Goal: Contribute content: Add original content to the website for others to see

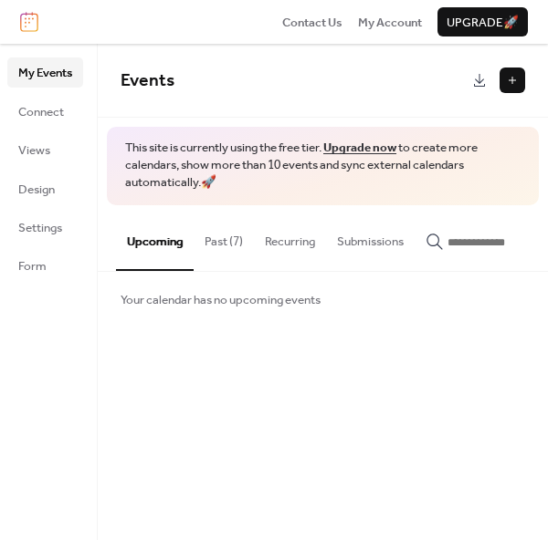
click at [516, 87] on button at bounding box center [512, 81] width 26 height 26
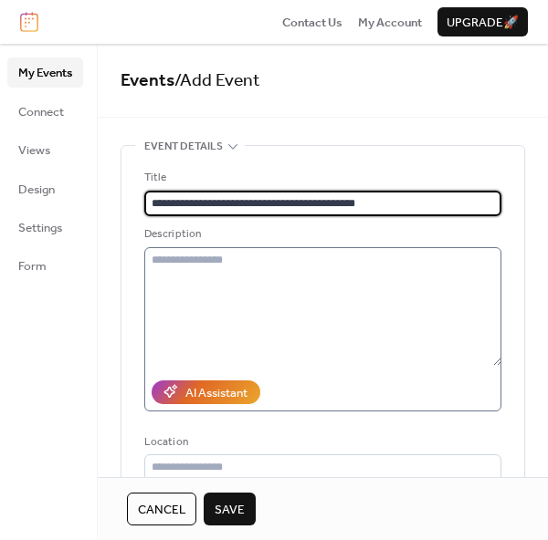
type input "**********"
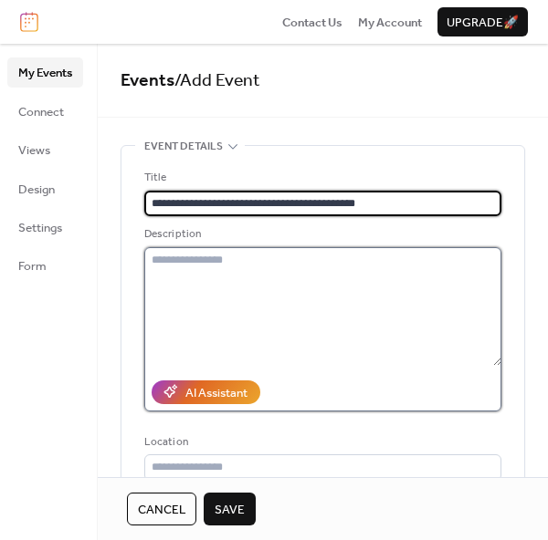
click at [183, 262] on textarea at bounding box center [322, 306] width 357 height 119
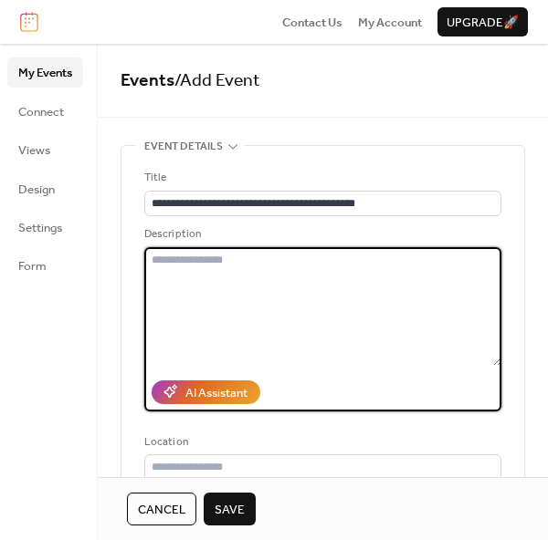
paste textarea "**********"
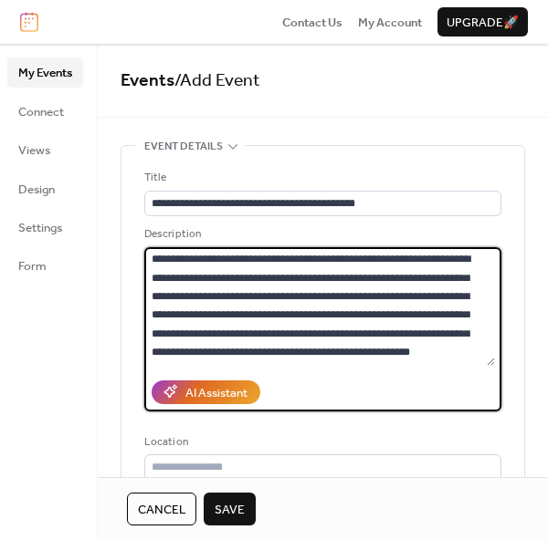
scroll to position [2118, 0]
click at [272, 339] on textarea at bounding box center [319, 306] width 350 height 119
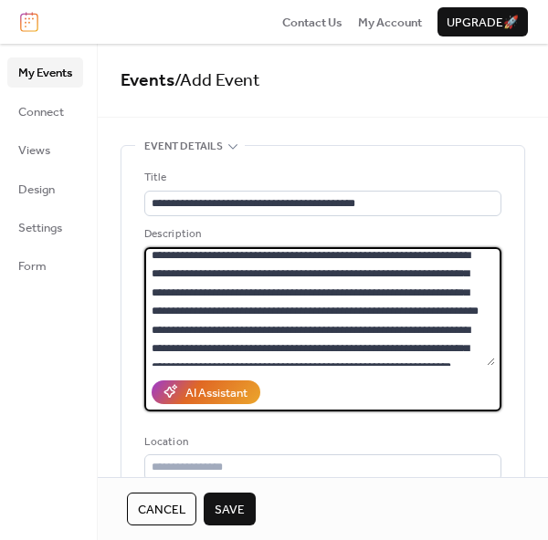
scroll to position [0, 0]
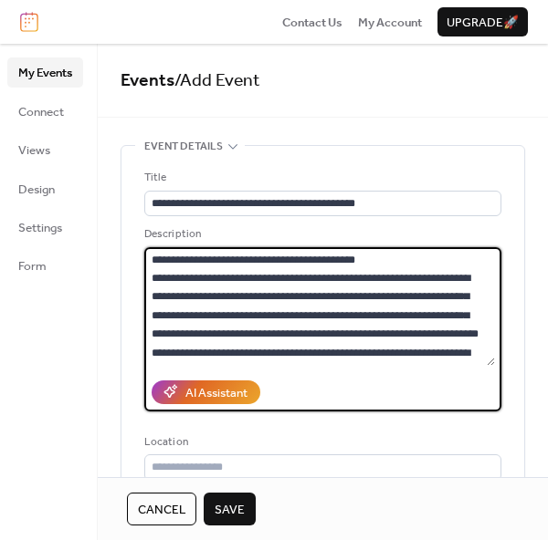
click at [412, 260] on textarea at bounding box center [319, 306] width 350 height 119
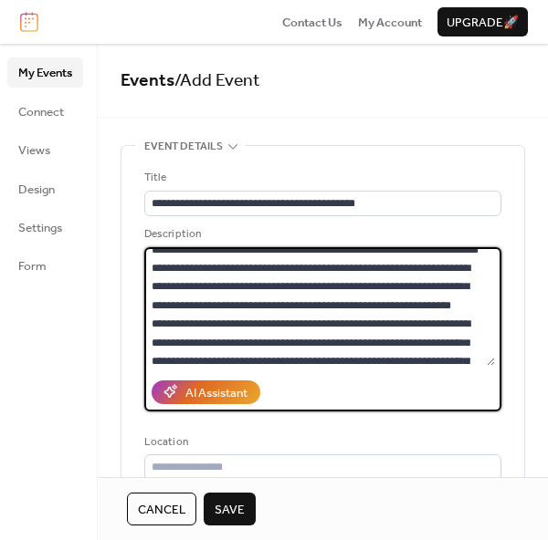
click at [265, 261] on textarea at bounding box center [319, 306] width 350 height 119
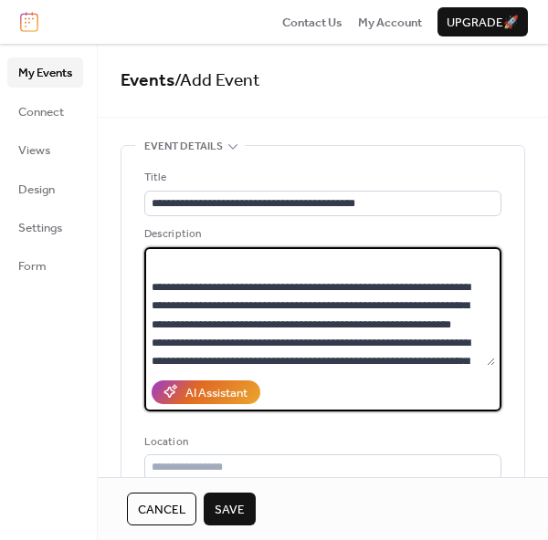
scroll to position [141, 0]
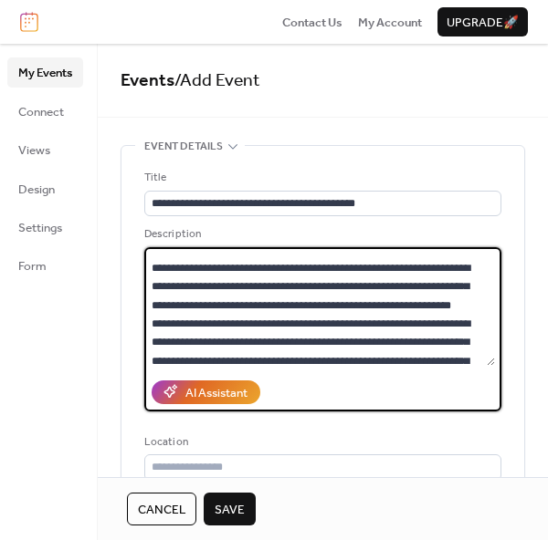
click at [264, 341] on textarea at bounding box center [319, 306] width 350 height 119
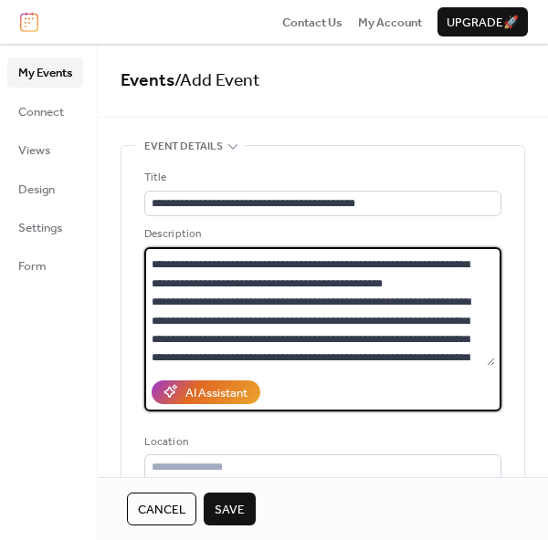
scroll to position [404, 0]
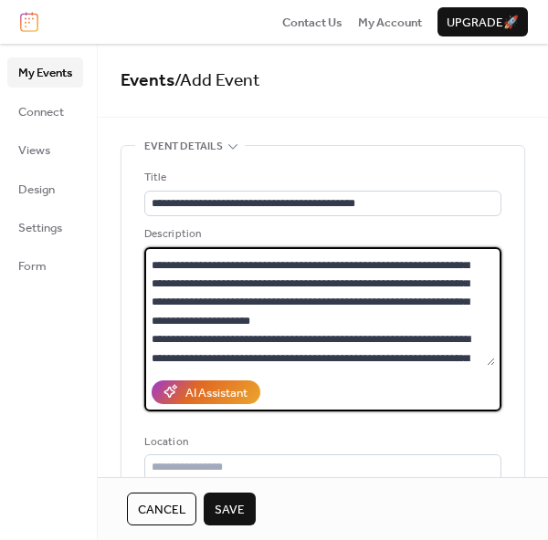
click at [249, 285] on textarea at bounding box center [319, 306] width 350 height 119
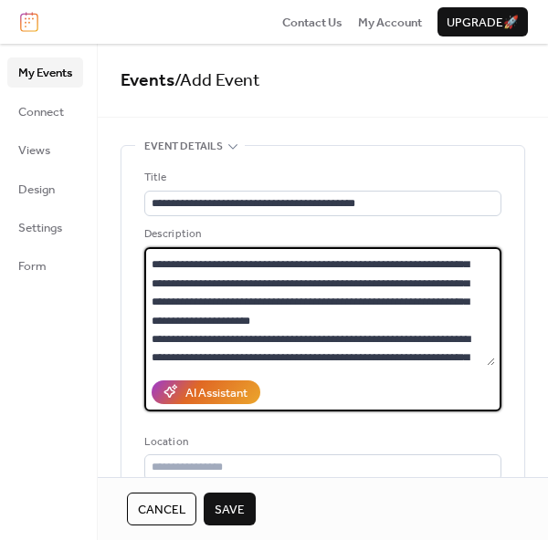
scroll to position [546, 0]
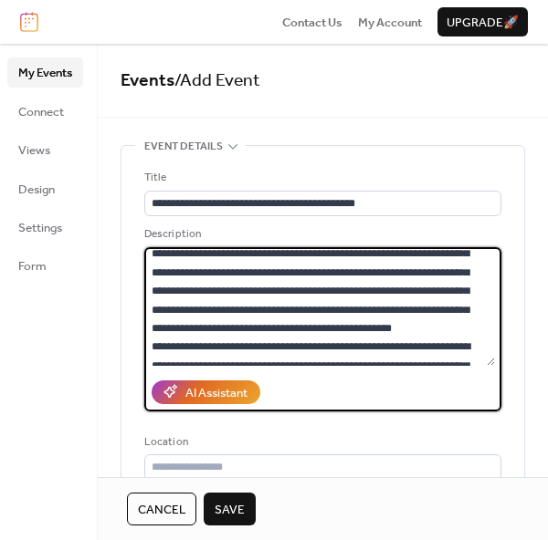
click at [391, 268] on textarea at bounding box center [319, 306] width 350 height 119
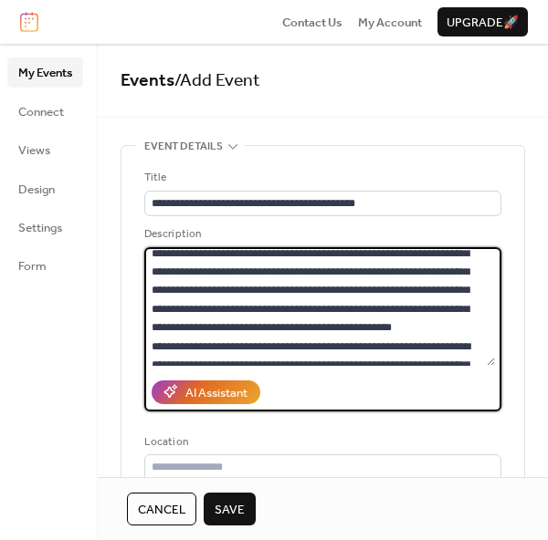
scroll to position [705, 0]
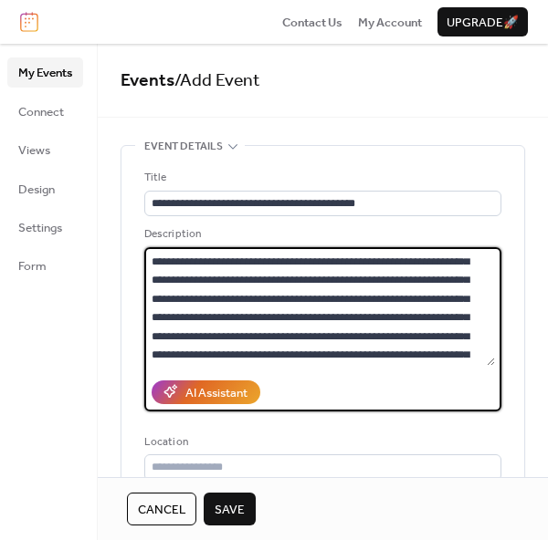
click at [343, 297] on textarea at bounding box center [319, 306] width 350 height 119
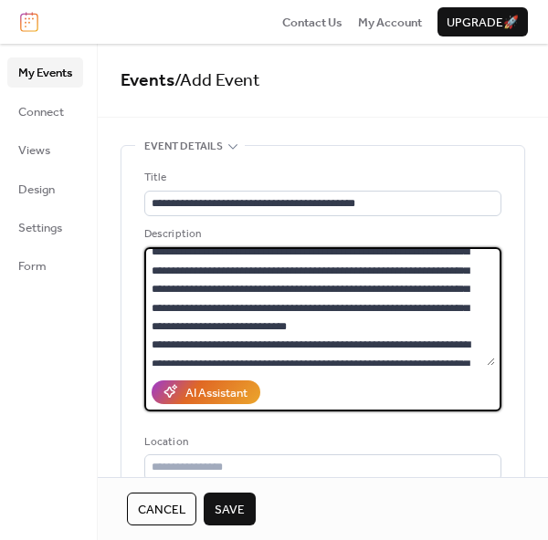
scroll to position [969, 0]
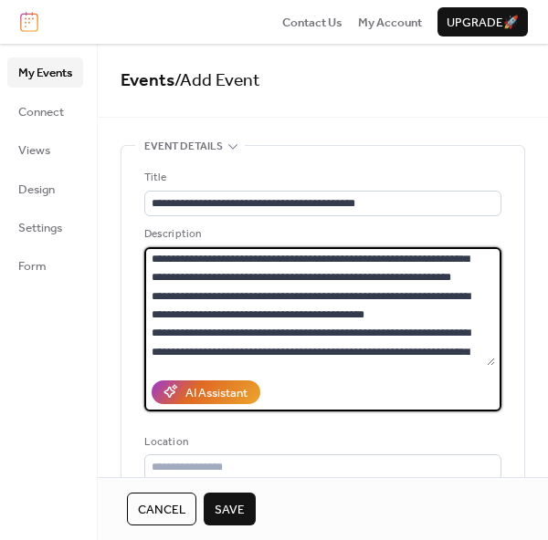
click at [462, 313] on textarea at bounding box center [319, 306] width 350 height 119
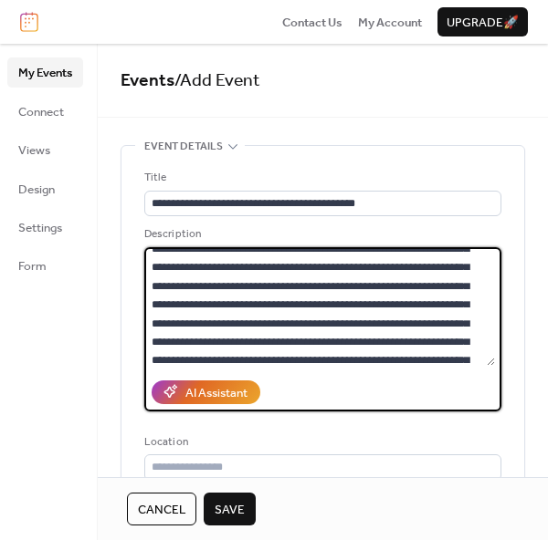
click at [331, 283] on textarea at bounding box center [319, 306] width 350 height 119
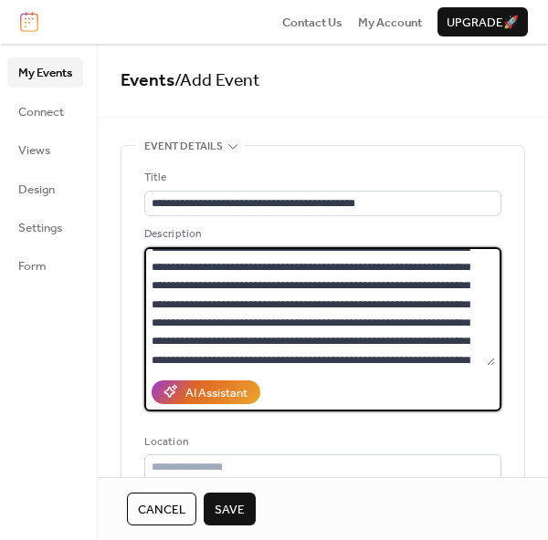
click at [433, 317] on textarea at bounding box center [319, 306] width 350 height 119
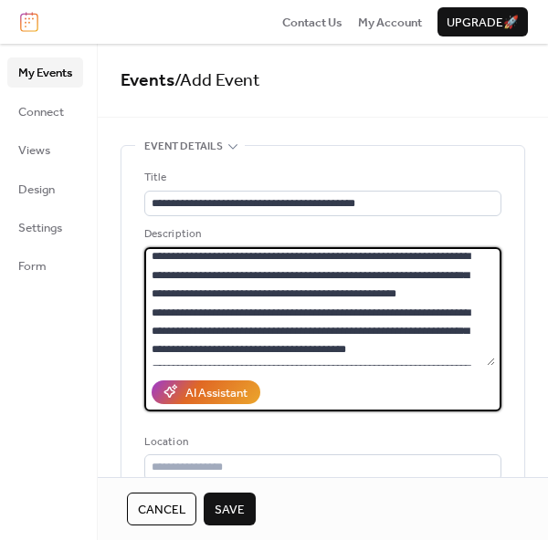
scroll to position [1355, 0]
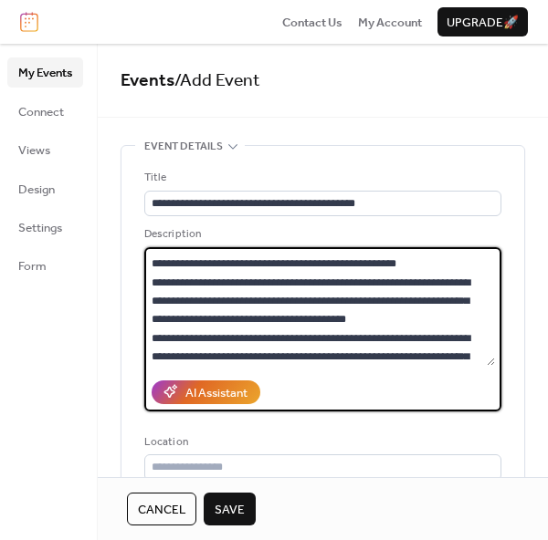
click at [423, 338] on textarea at bounding box center [319, 306] width 350 height 119
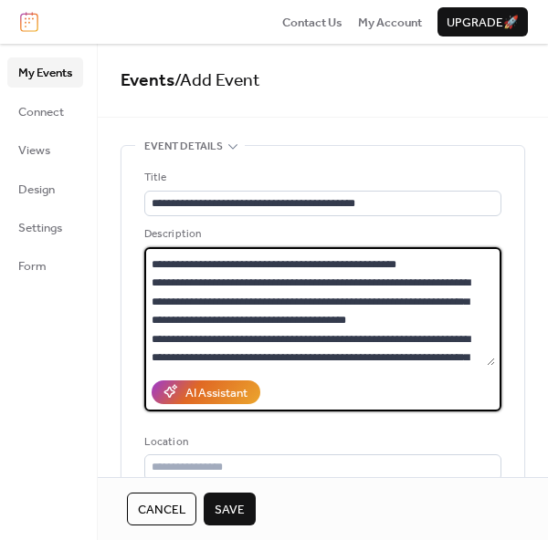
scroll to position [1533, 0]
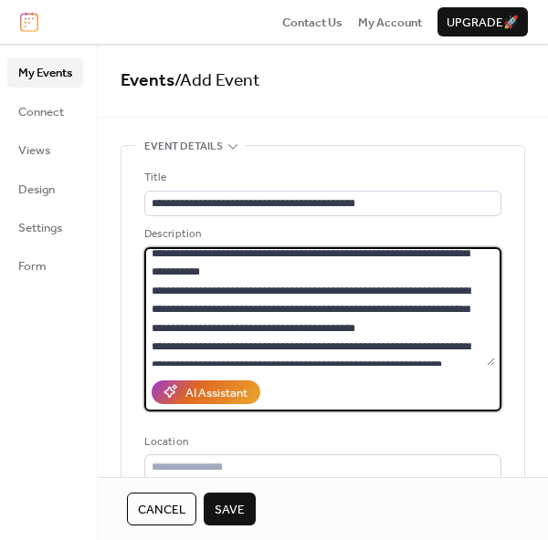
click at [459, 289] on textarea at bounding box center [319, 306] width 350 height 119
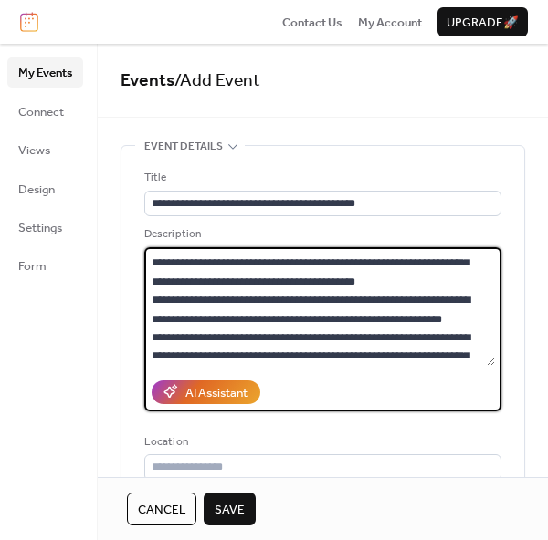
scroll to position [1693, 0]
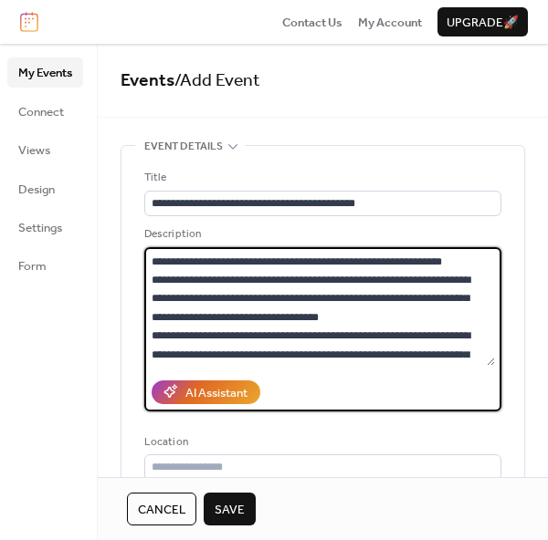
click at [469, 248] on textarea at bounding box center [319, 306] width 350 height 119
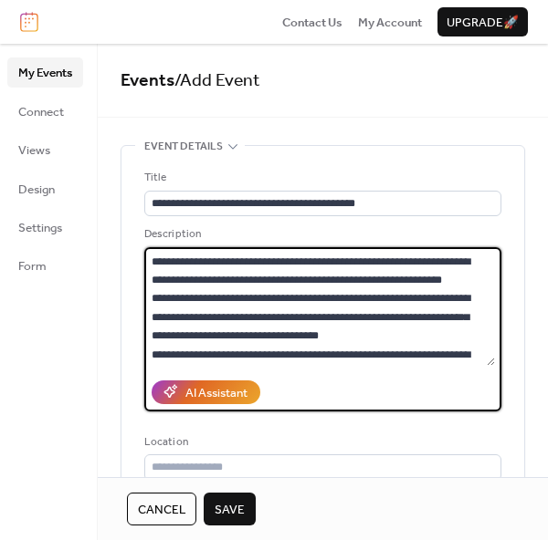
scroll to position [1695, 0]
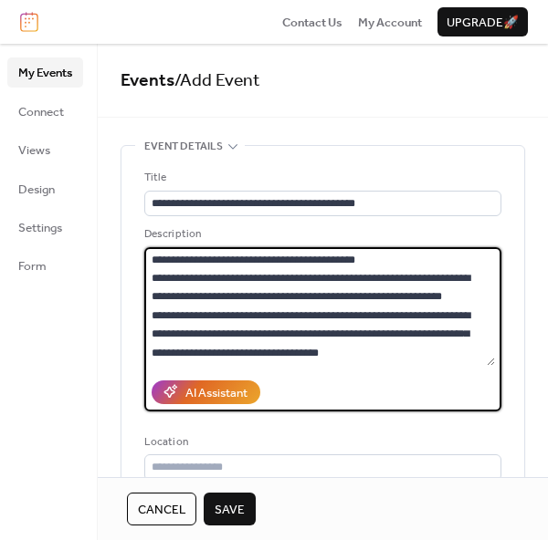
click at [266, 334] on textarea at bounding box center [319, 306] width 350 height 119
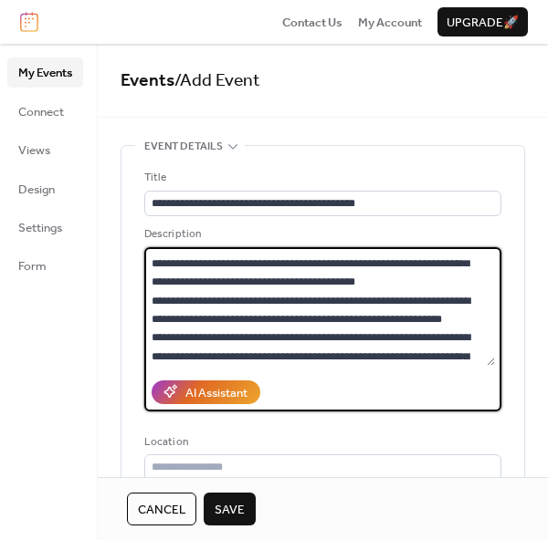
scroll to position [1850, 0]
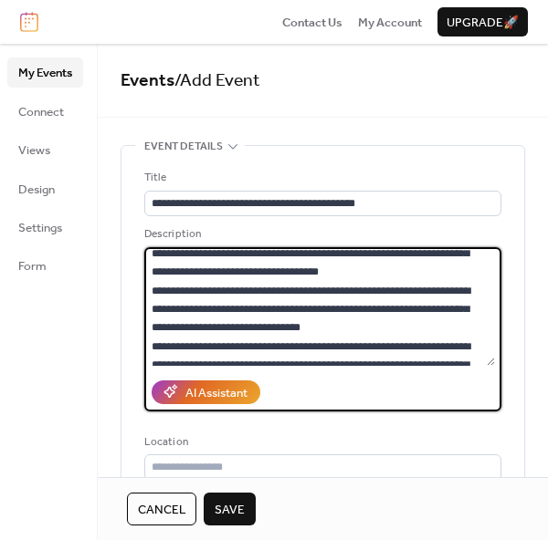
click at [442, 308] on textarea at bounding box center [319, 306] width 350 height 119
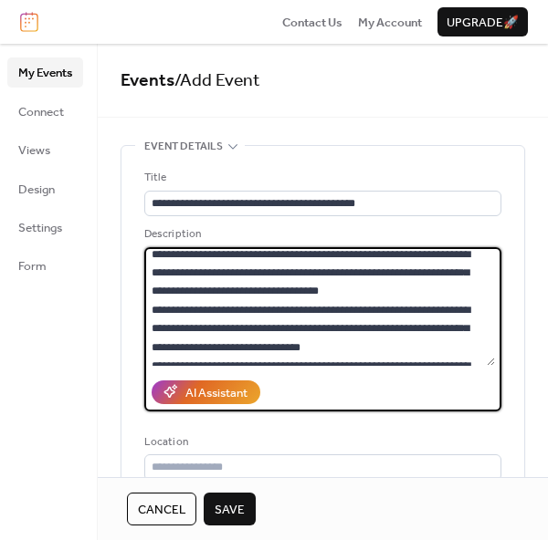
scroll to position [1905, 0]
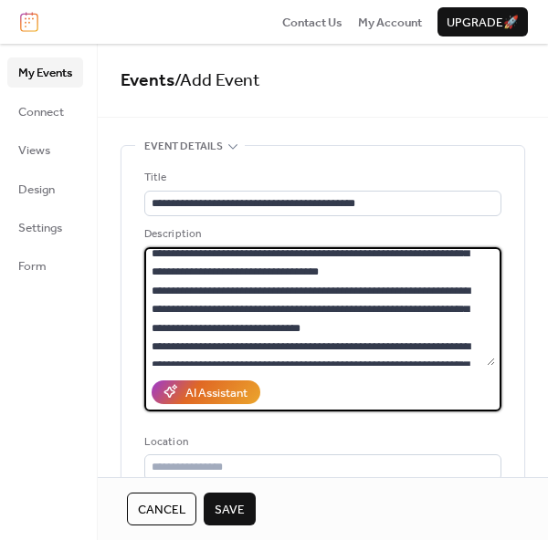
click at [489, 348] on textarea at bounding box center [319, 306] width 350 height 119
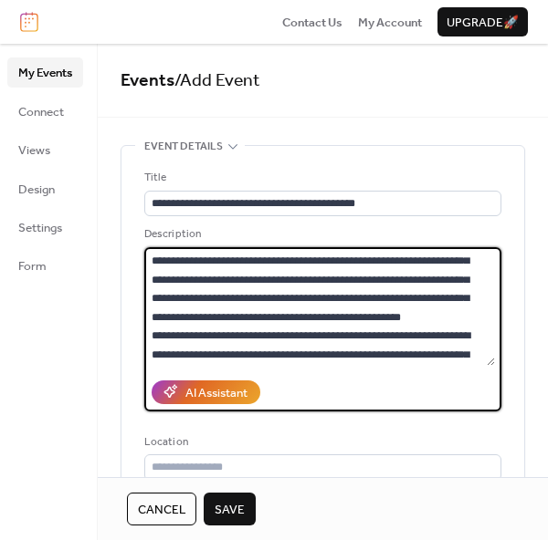
click at [228, 266] on textarea at bounding box center [319, 306] width 350 height 119
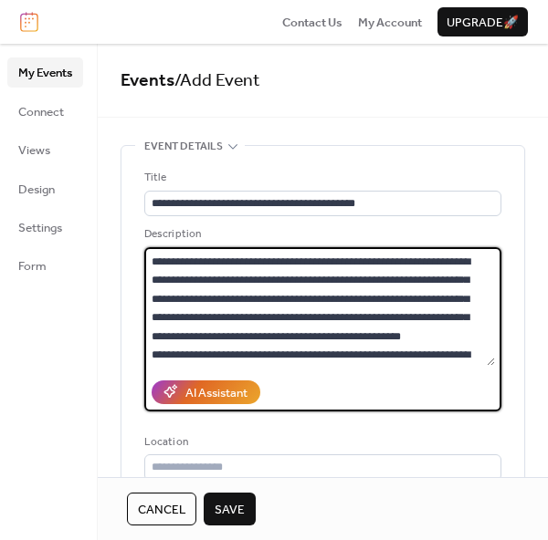
scroll to position [2046, 0]
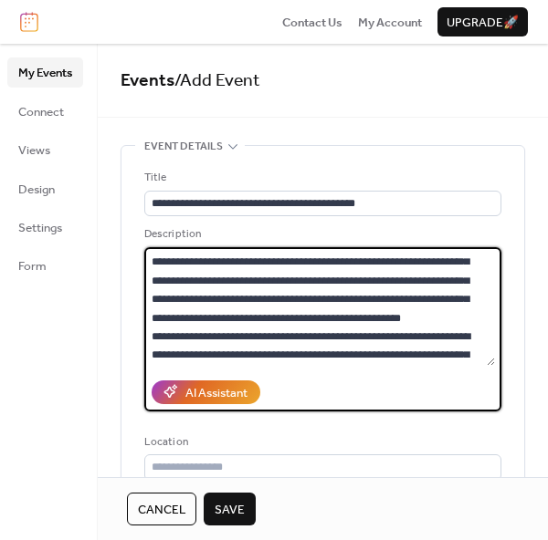
click at [398, 315] on textarea at bounding box center [319, 306] width 350 height 119
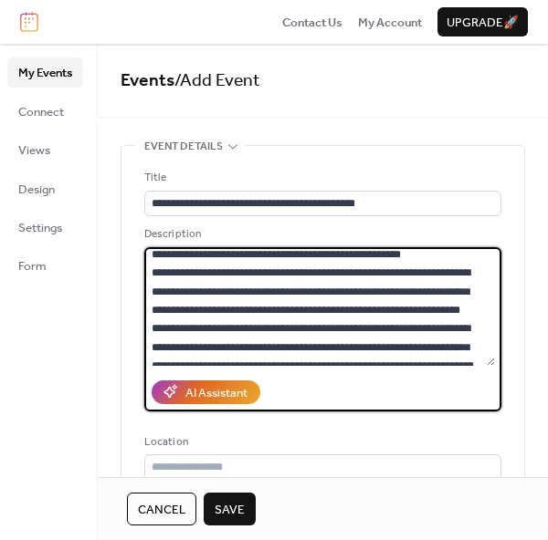
scroll to position [2206, 0]
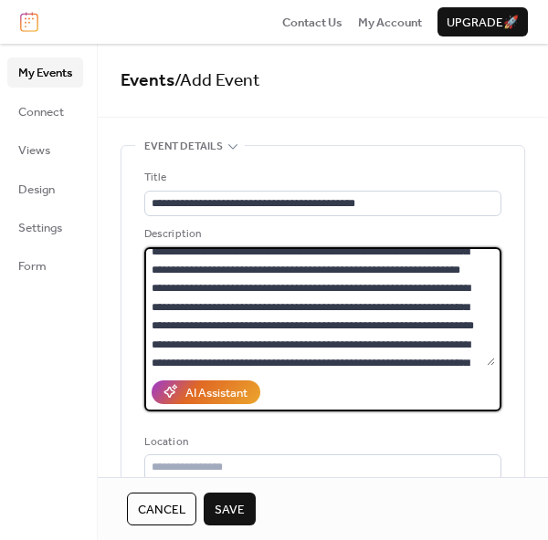
click at [433, 272] on textarea at bounding box center [319, 306] width 350 height 119
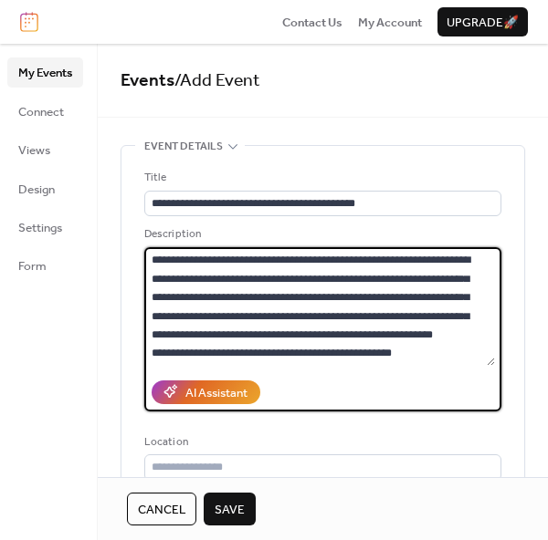
scroll to position [2346, 0]
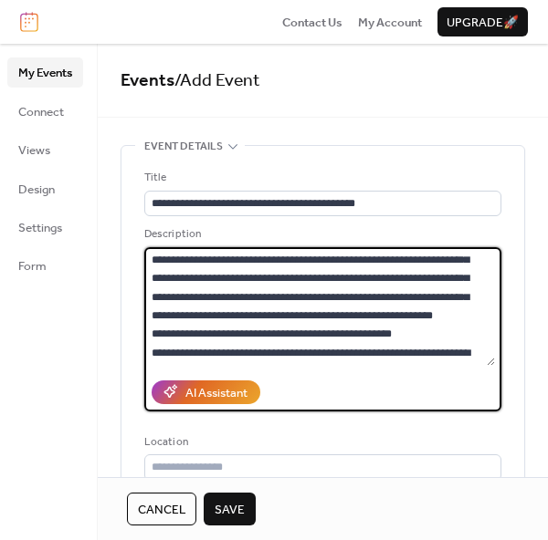
click at [306, 271] on textarea at bounding box center [319, 306] width 350 height 119
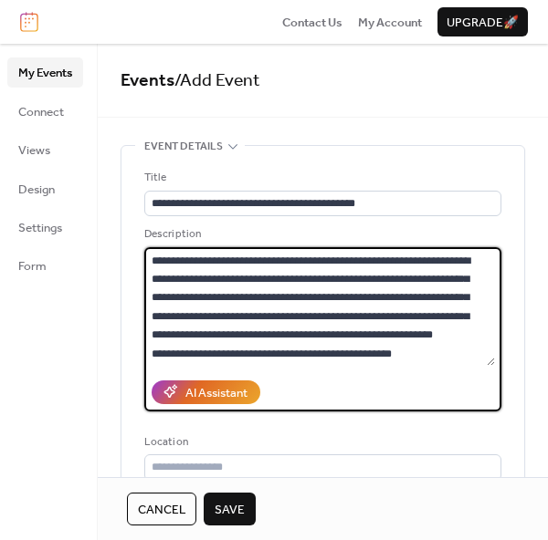
scroll to position [2402, 0]
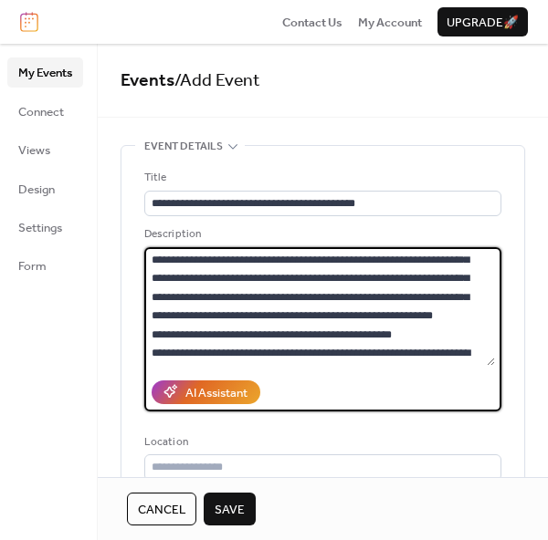
click at [489, 350] on textarea at bounding box center [319, 306] width 350 height 119
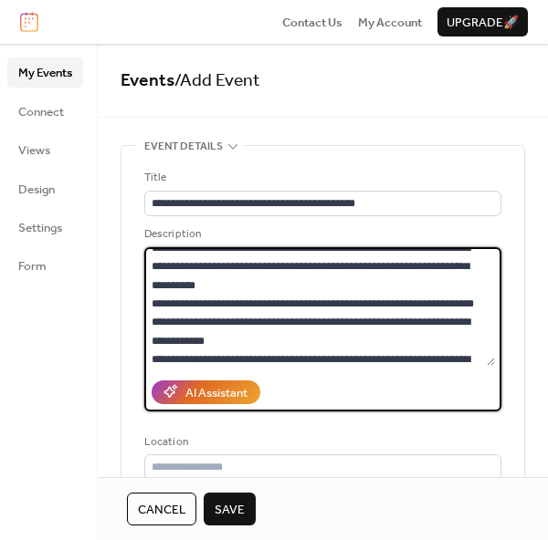
scroll to position [2576, 0]
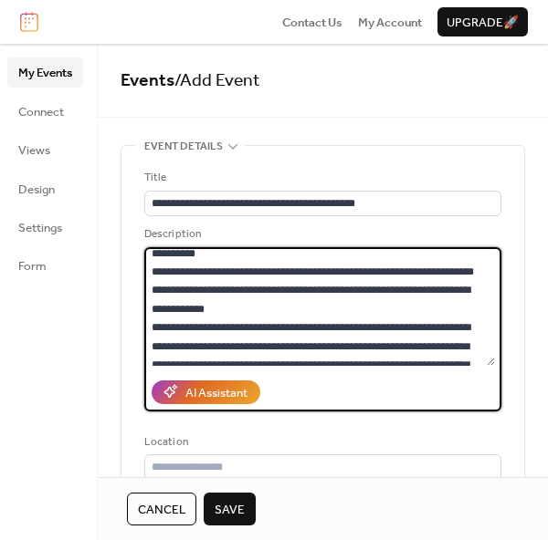
click at [352, 284] on textarea at bounding box center [319, 306] width 350 height 119
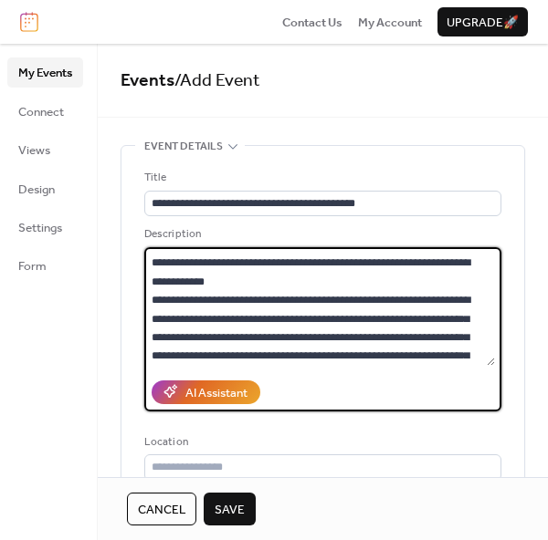
scroll to position [2674, 0]
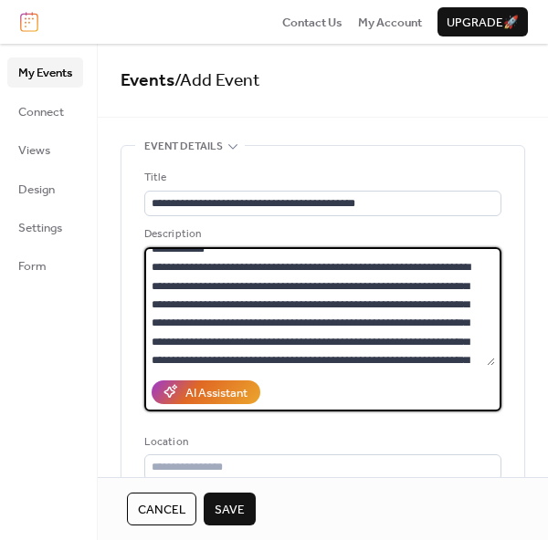
click at [341, 340] on textarea at bounding box center [319, 306] width 350 height 119
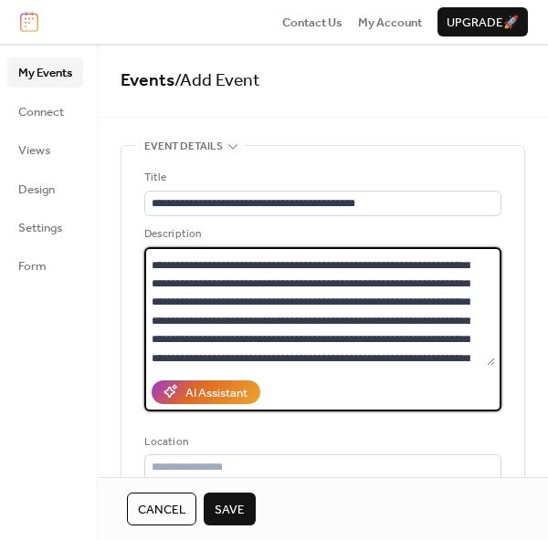
scroll to position [2821, 0]
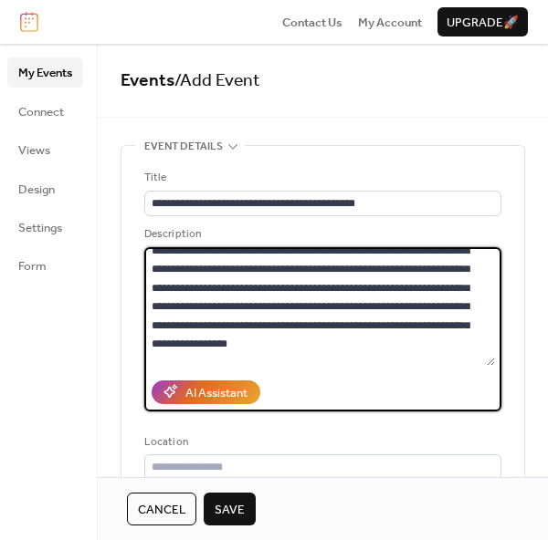
click at [301, 323] on textarea at bounding box center [319, 306] width 350 height 119
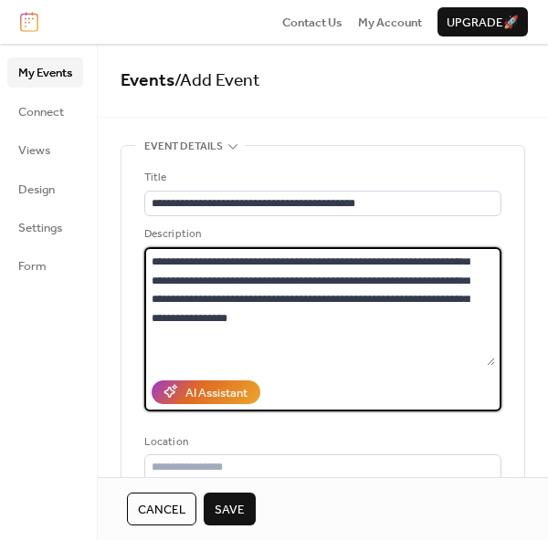
scroll to position [2989, 0]
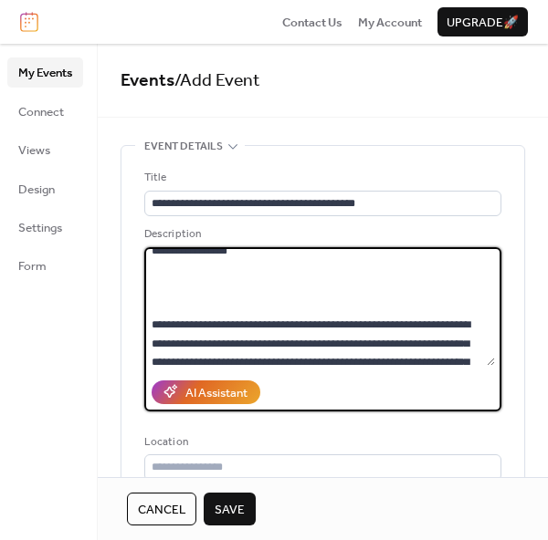
click at [209, 266] on textarea at bounding box center [319, 306] width 350 height 119
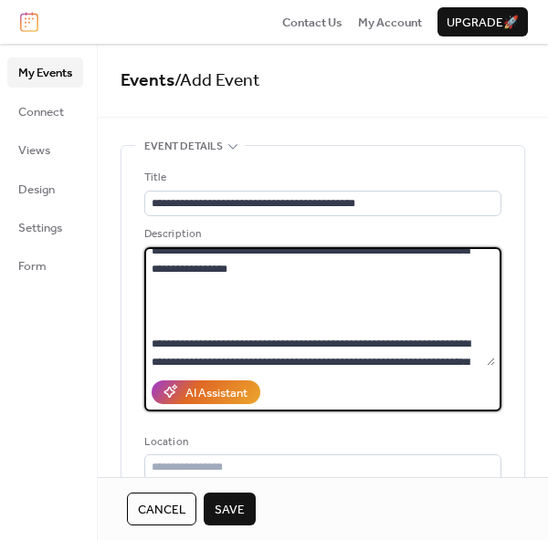
scroll to position [3026, 0]
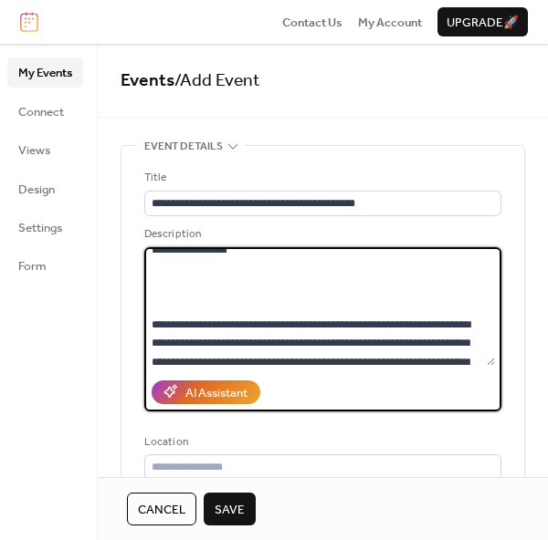
click at [266, 303] on textarea at bounding box center [319, 306] width 350 height 119
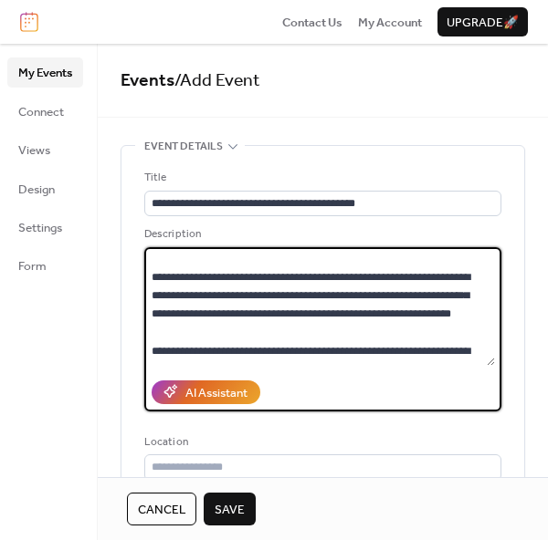
scroll to position [1024, 0]
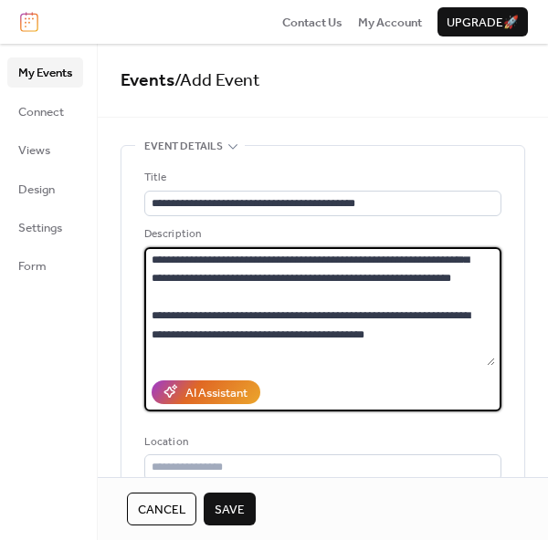
click at [468, 267] on textarea at bounding box center [319, 306] width 350 height 119
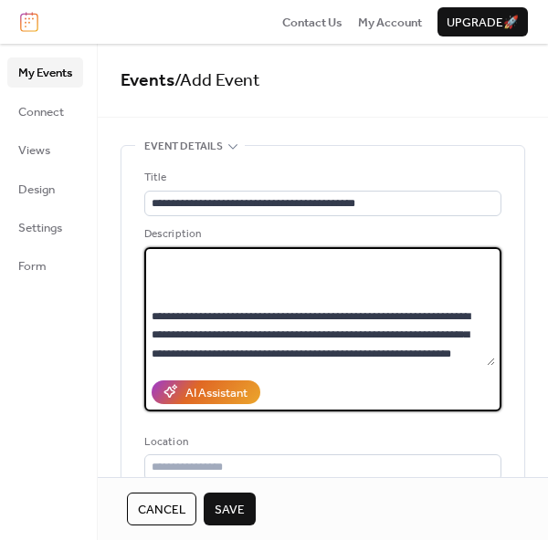
paste textarea "**********"
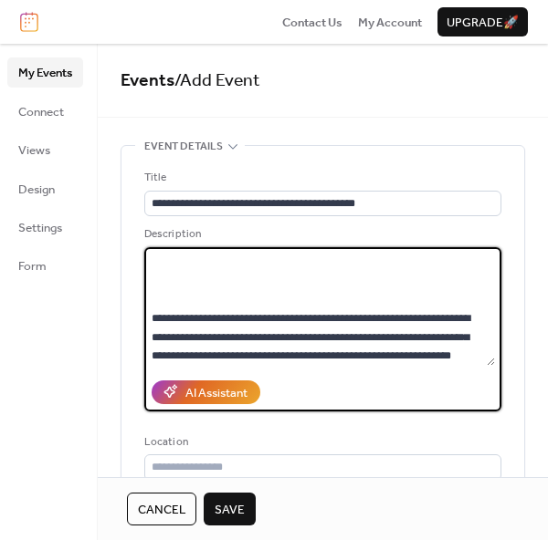
scroll to position [1217, 0]
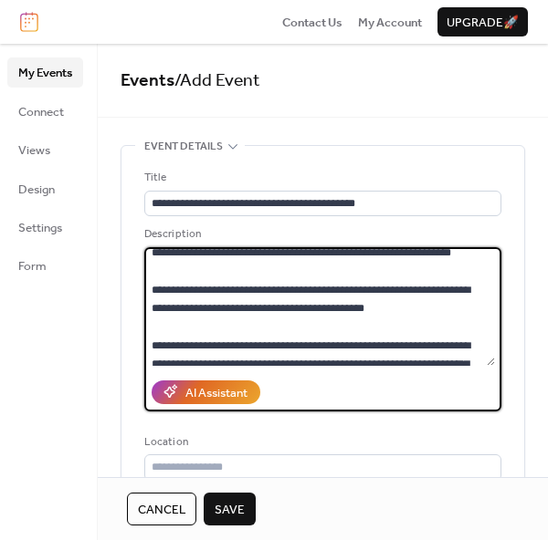
click at [489, 292] on textarea at bounding box center [319, 306] width 350 height 119
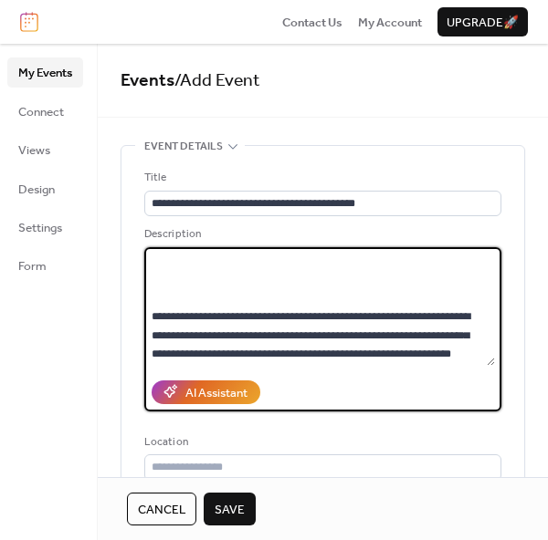
scroll to position [1042, 0]
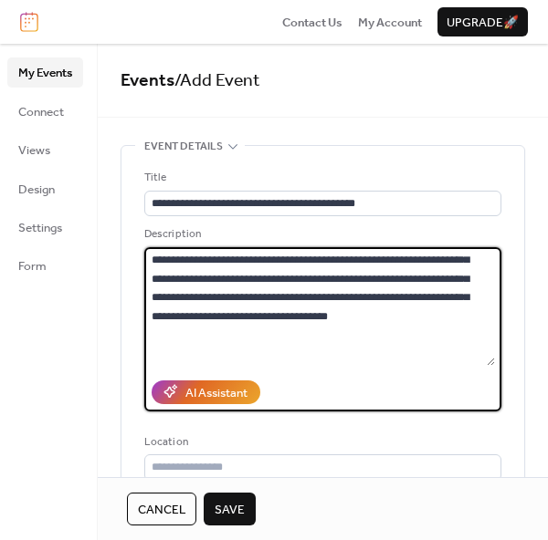
click at [206, 294] on textarea at bounding box center [319, 306] width 350 height 119
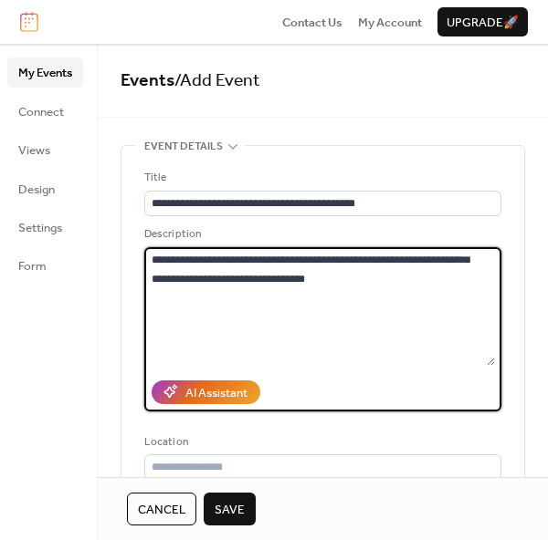
scroll to position [1376, 0]
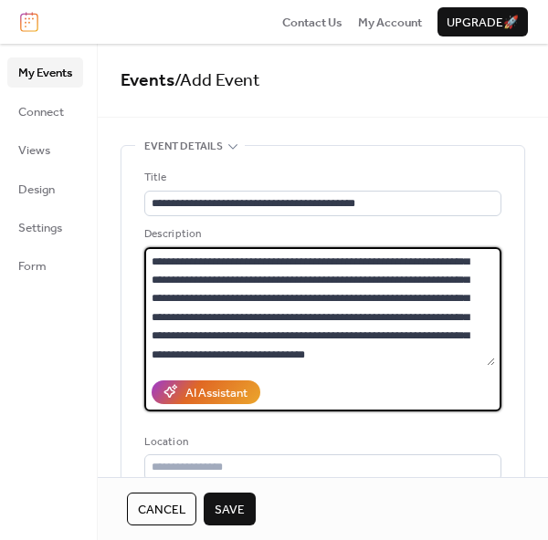
click at [424, 274] on textarea at bounding box center [319, 306] width 350 height 119
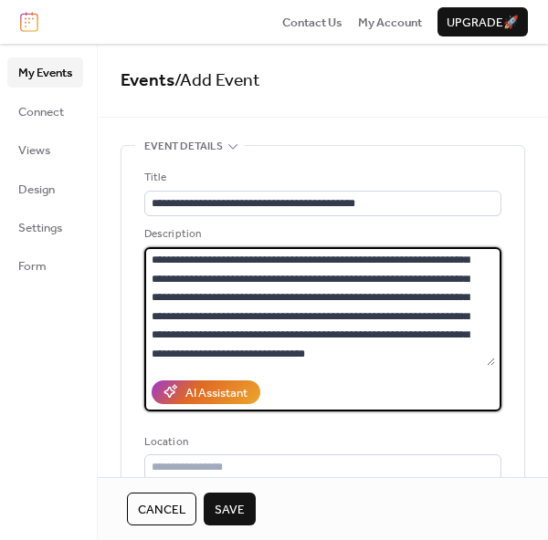
paste textarea "**********"
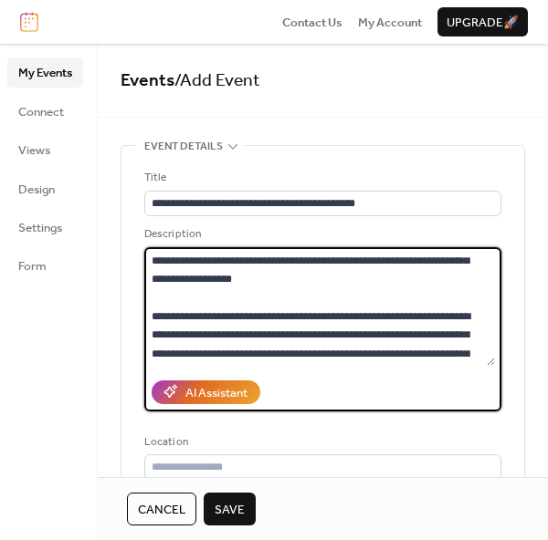
scroll to position [1390, 0]
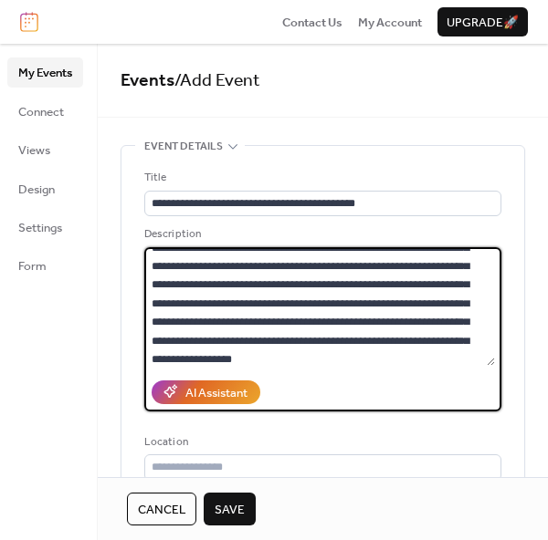
click at [211, 306] on textarea at bounding box center [319, 306] width 350 height 119
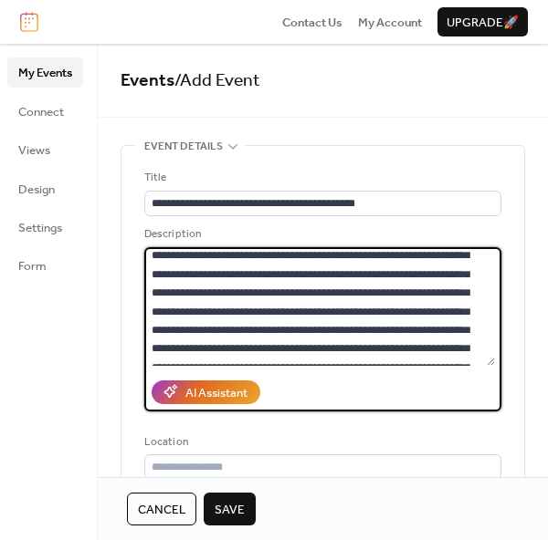
scroll to position [3853, 0]
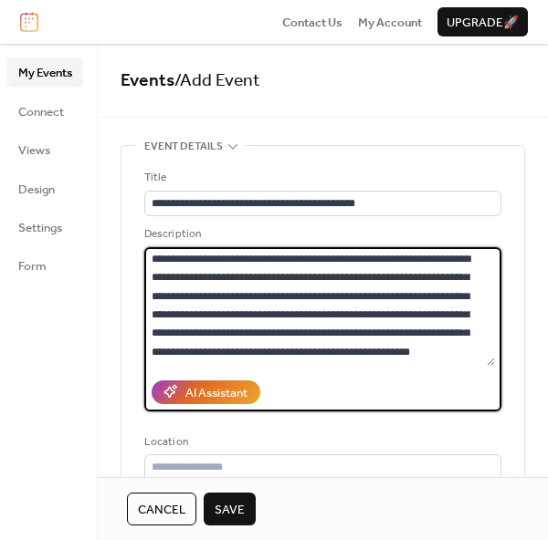
click at [412, 349] on textarea at bounding box center [319, 306] width 350 height 119
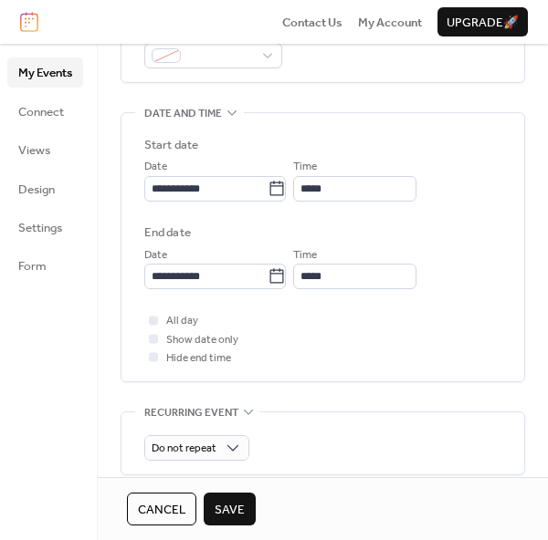
scroll to position [527, 0]
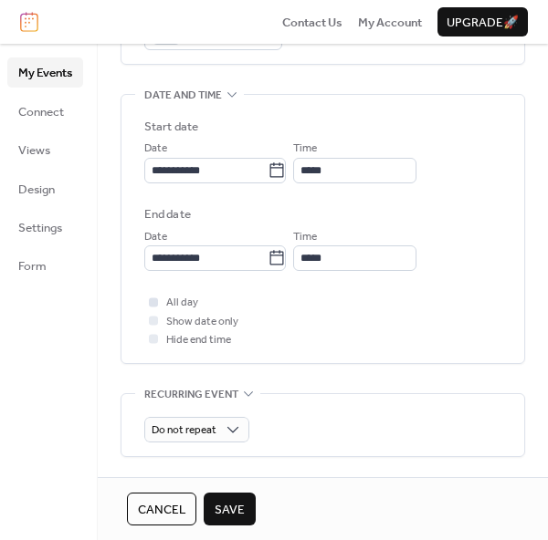
type textarea "**********"
click at [151, 297] on div at bounding box center [153, 301] width 9 height 9
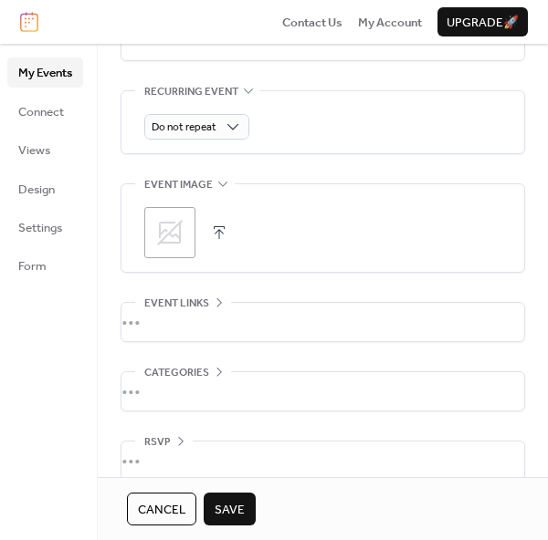
scroll to position [835, 0]
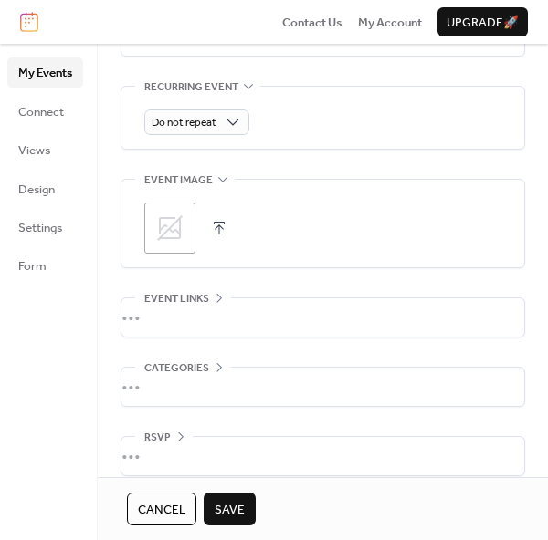
click at [176, 226] on icon at bounding box center [169, 228] width 29 height 29
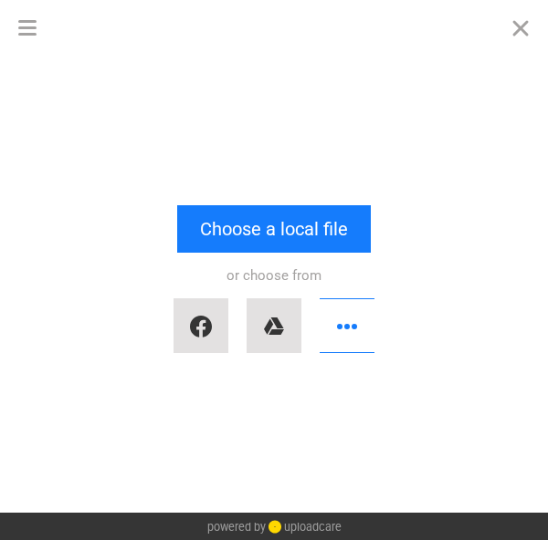
scroll to position [3907, 0]
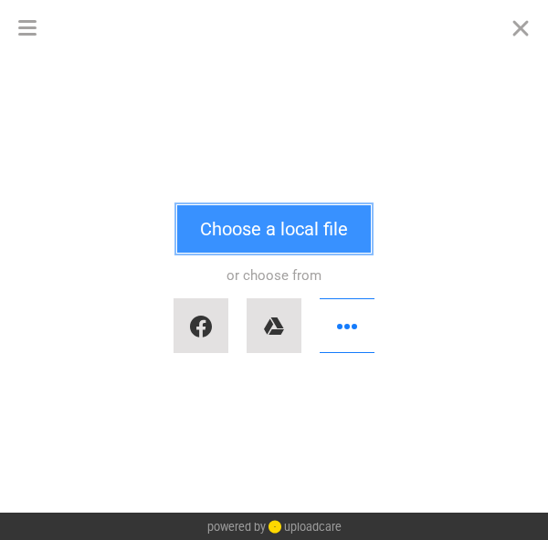
click at [252, 226] on button "Choose a local file" at bounding box center [273, 228] width 193 height 47
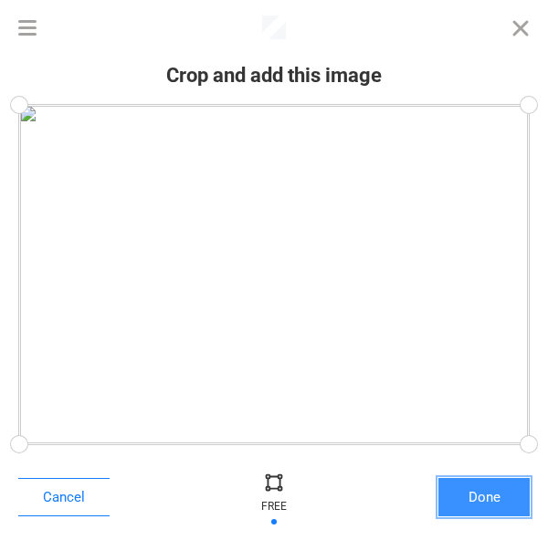
click at [495, 508] on button "Done" at bounding box center [483, 497] width 91 height 38
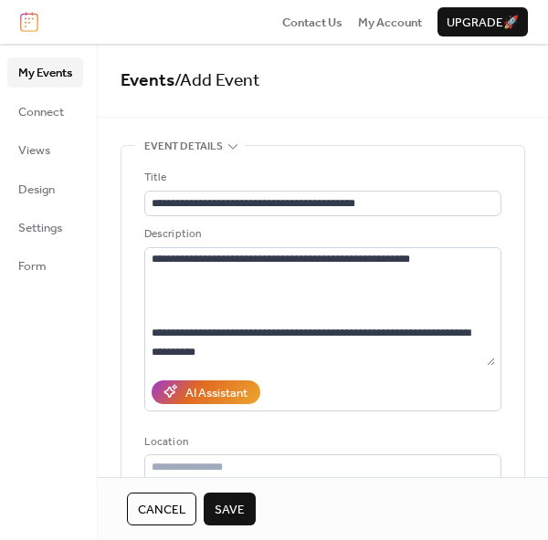
scroll to position [3944, 0]
click at [235, 507] on span "Save" at bounding box center [229, 510] width 30 height 18
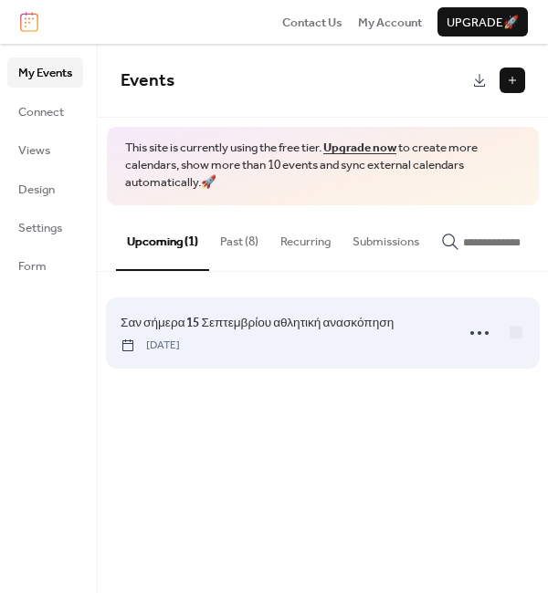
click at [363, 331] on span "Σαν σήμερα 15 Σεπτεμβρίου αθλητική ανασκόπηση" at bounding box center [256, 323] width 273 height 18
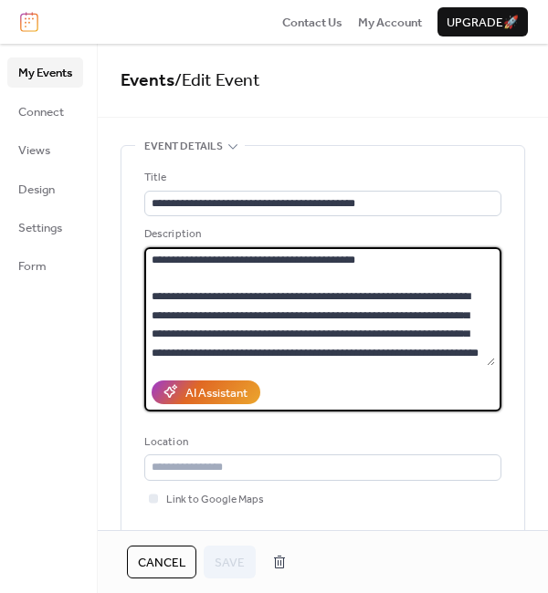
click at [414, 265] on textarea at bounding box center [319, 306] width 350 height 119
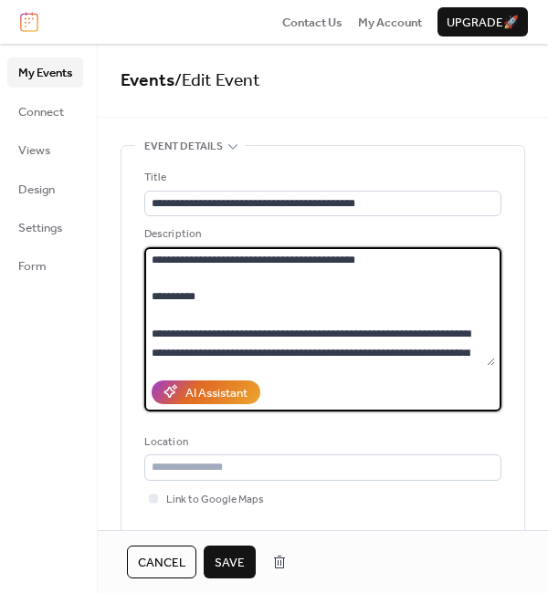
paste textarea "**********"
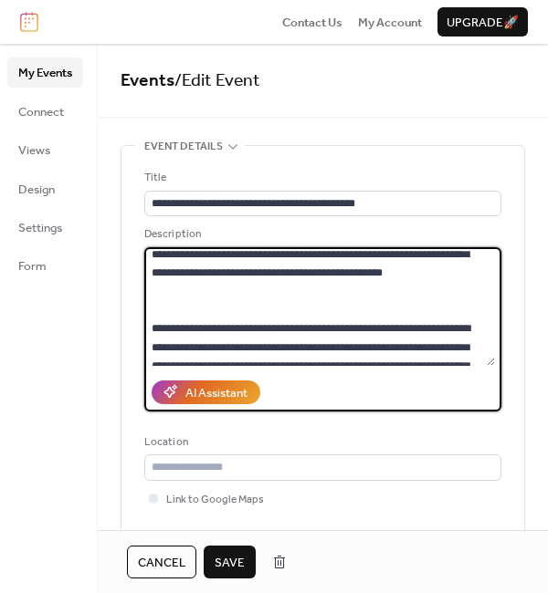
scroll to position [518, 0]
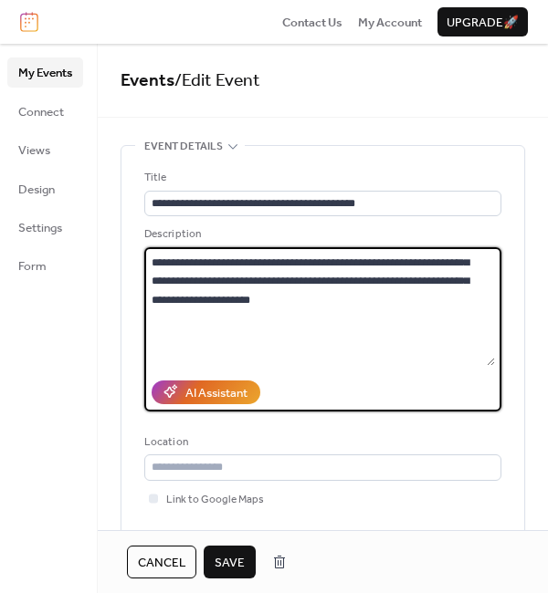
click at [490, 349] on textarea at bounding box center [319, 306] width 350 height 119
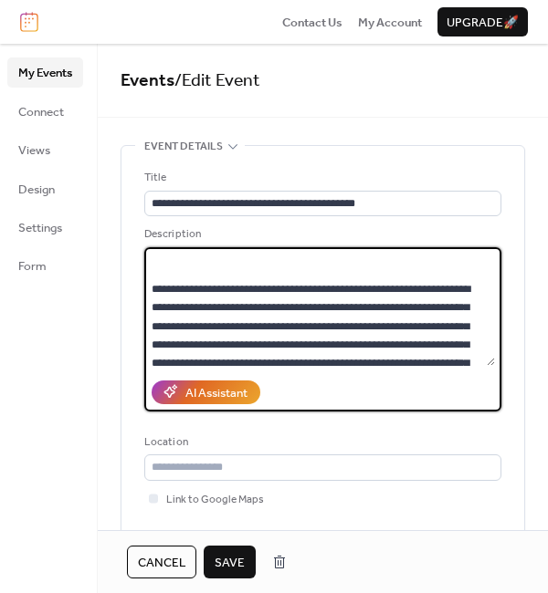
scroll to position [634, 0]
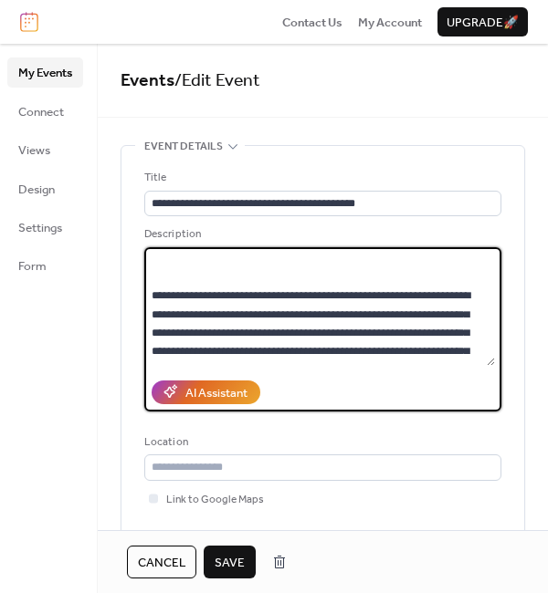
paste textarea "**********"
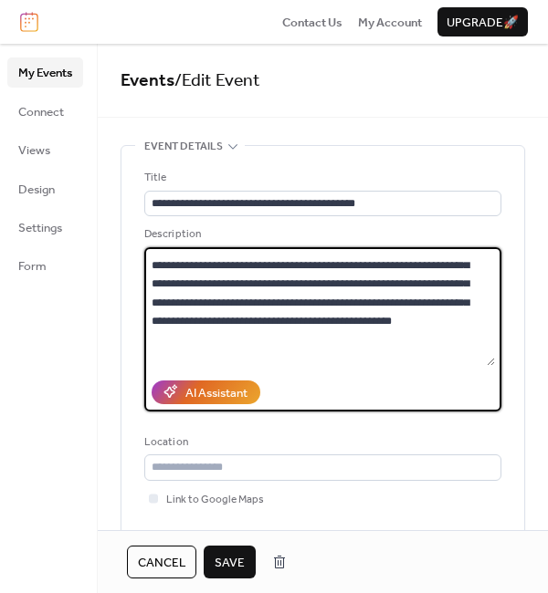
scroll to position [842, 0]
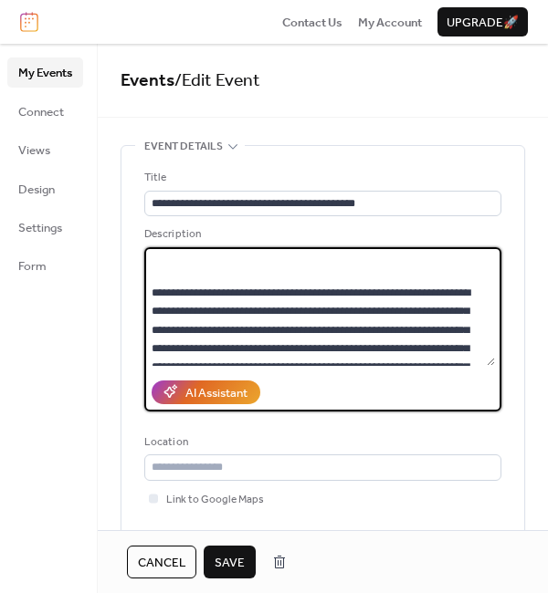
click at [369, 296] on textarea at bounding box center [319, 306] width 350 height 119
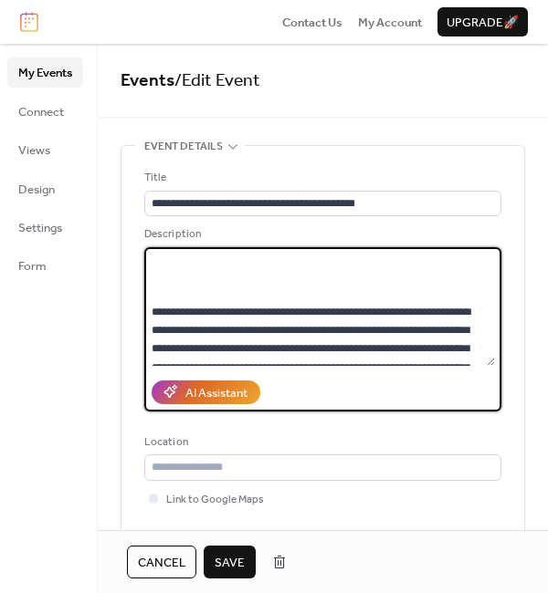
scroll to position [880, 0]
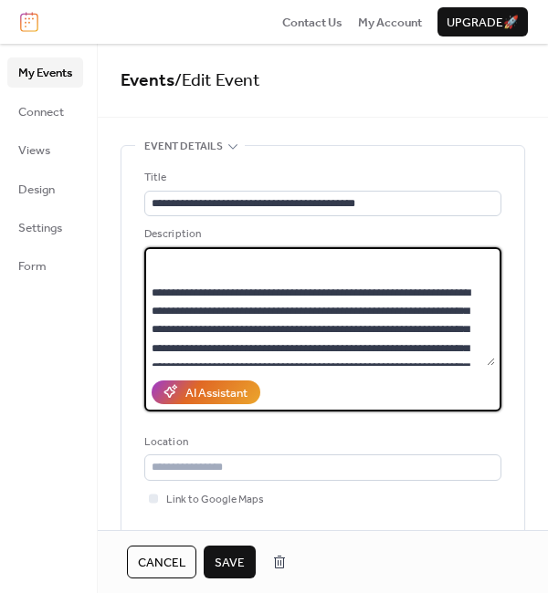
paste textarea "**********"
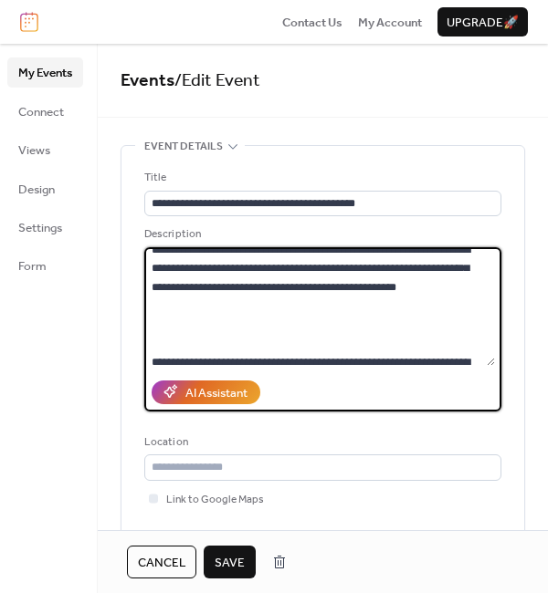
scroll to position [2058, 0]
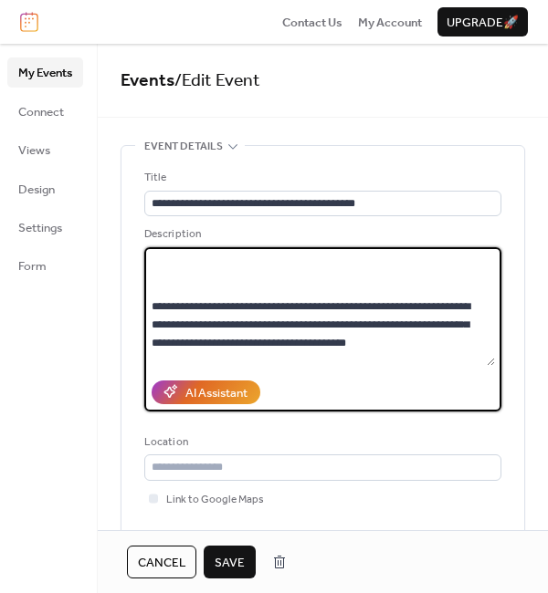
click at [394, 270] on textarea at bounding box center [319, 306] width 350 height 119
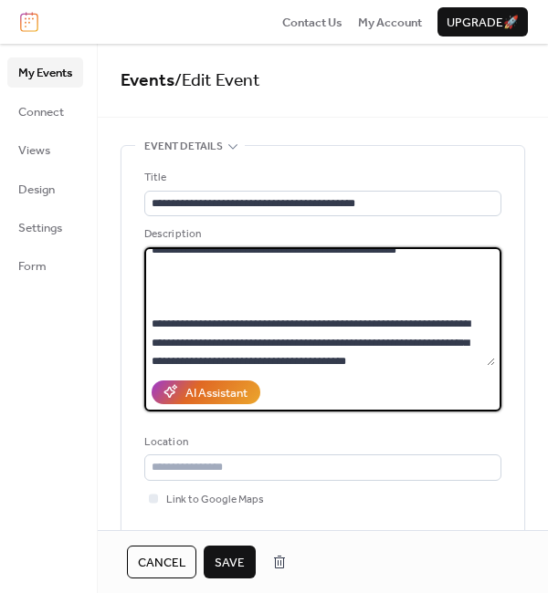
scroll to position [2095, 0]
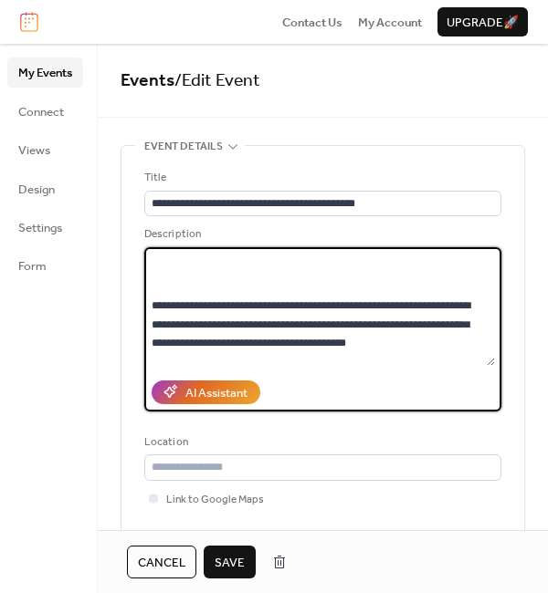
paste textarea "**********"
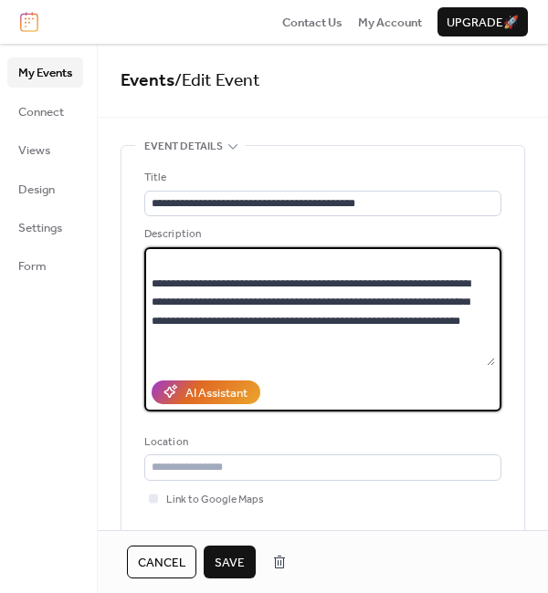
scroll to position [2878, 0]
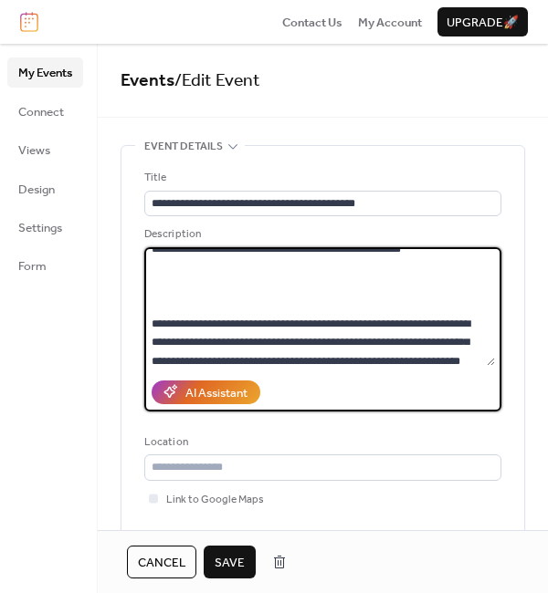
click at [430, 318] on textarea at bounding box center [319, 306] width 350 height 119
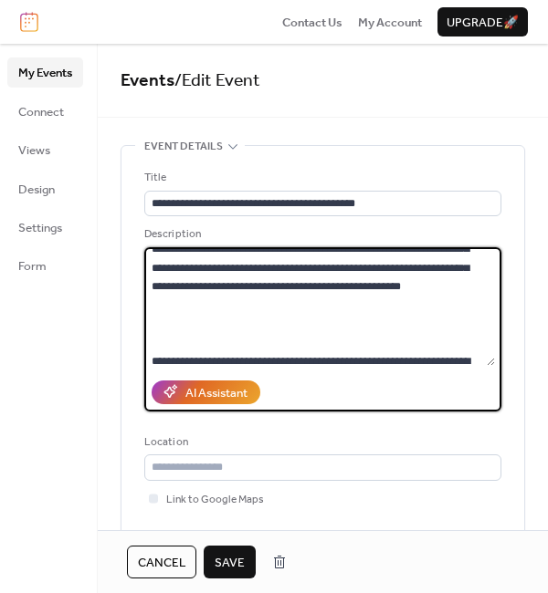
scroll to position [2882, 0]
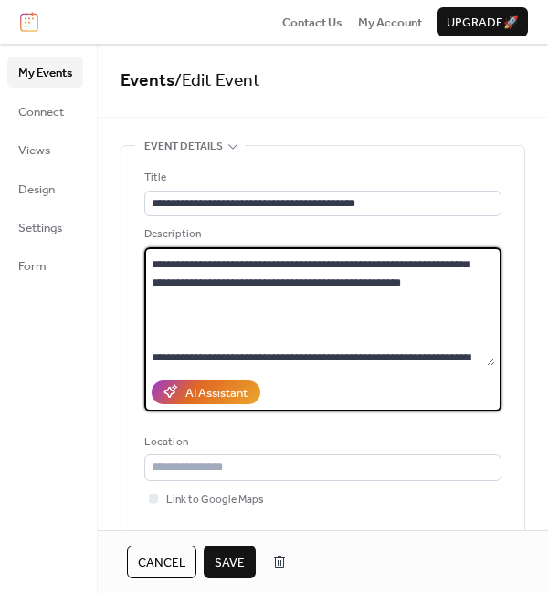
paste textarea "**********"
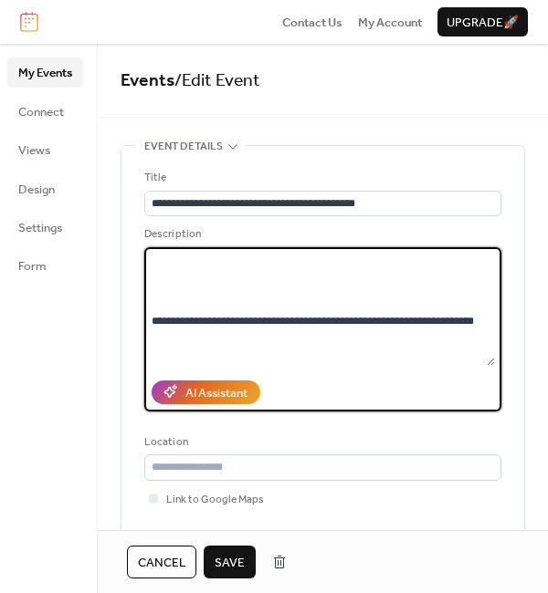
scroll to position [3372, 0]
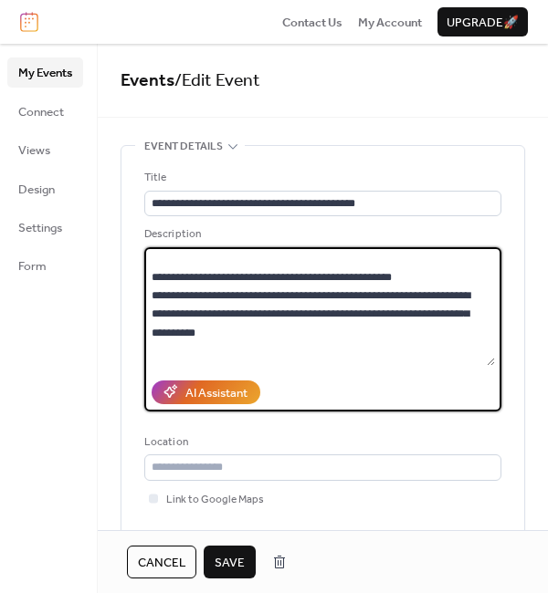
click at [351, 331] on textarea at bounding box center [319, 306] width 350 height 119
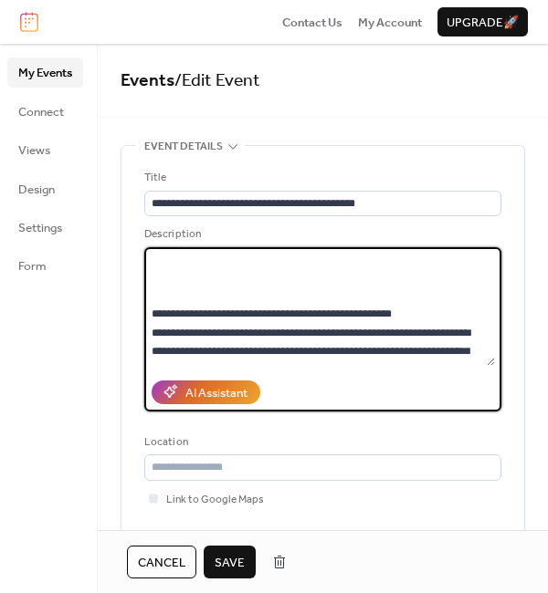
scroll to position [3385, 0]
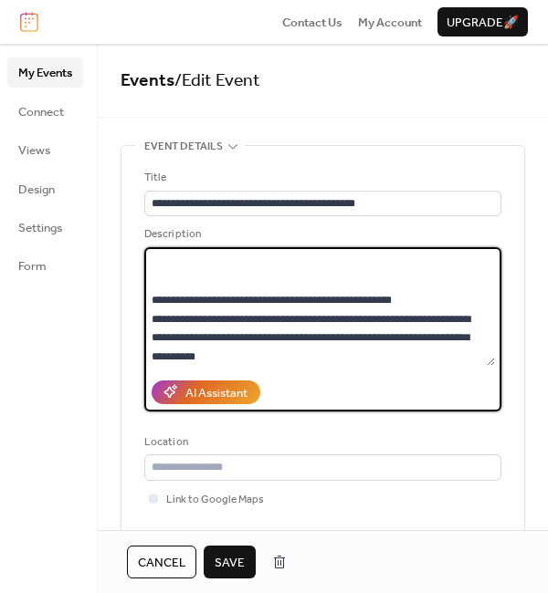
paste textarea "**********"
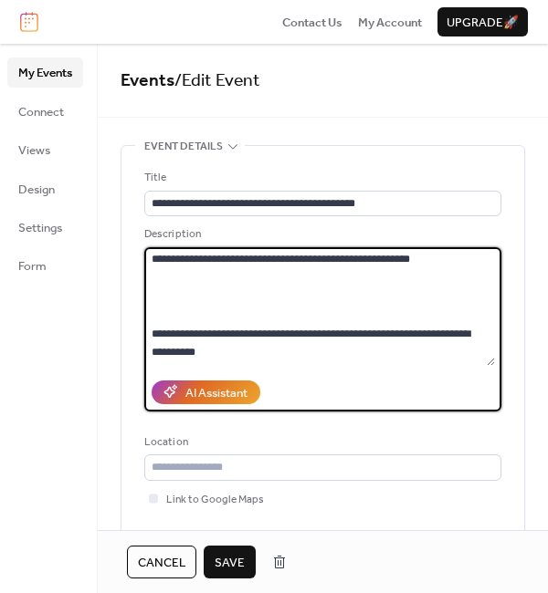
scroll to position [3973, 0]
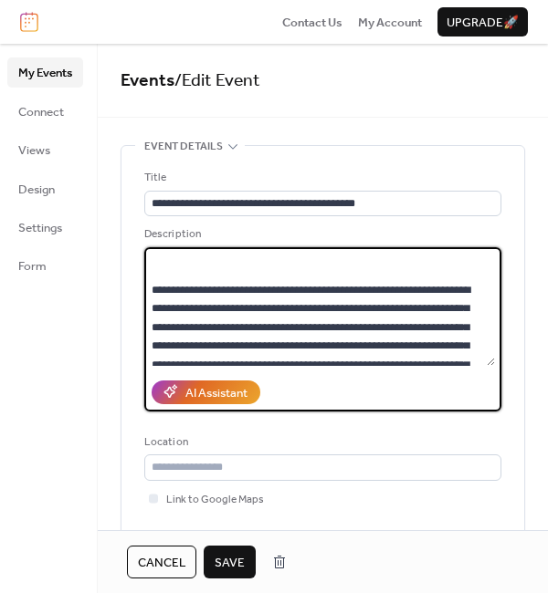
click at [276, 275] on textarea at bounding box center [319, 306] width 350 height 119
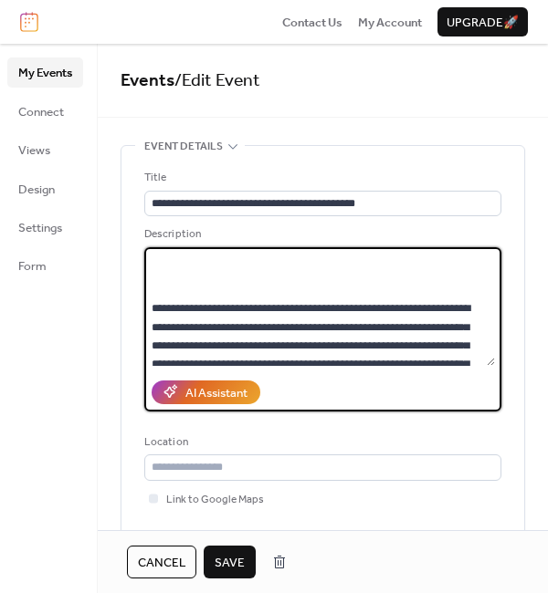
scroll to position [4029, 0]
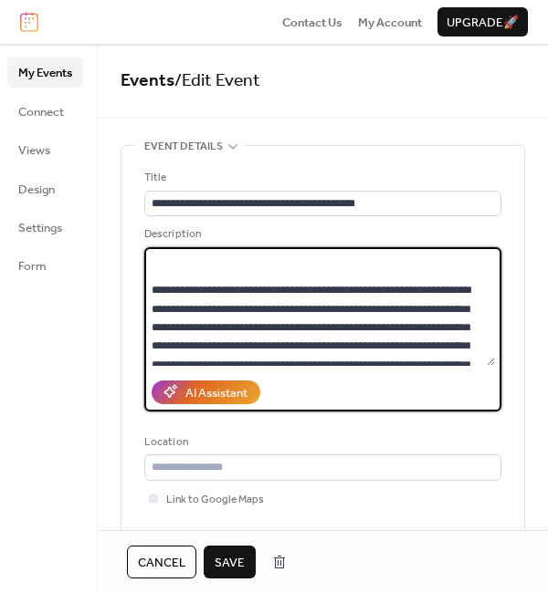
paste textarea "**********"
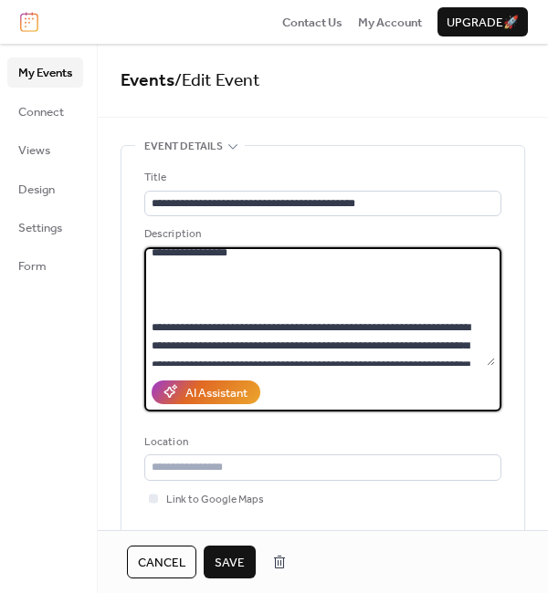
scroll to position [4066, 0]
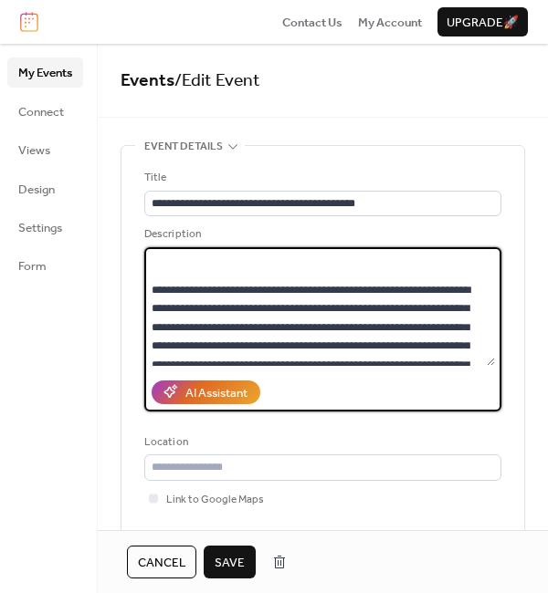
type textarea "**********"
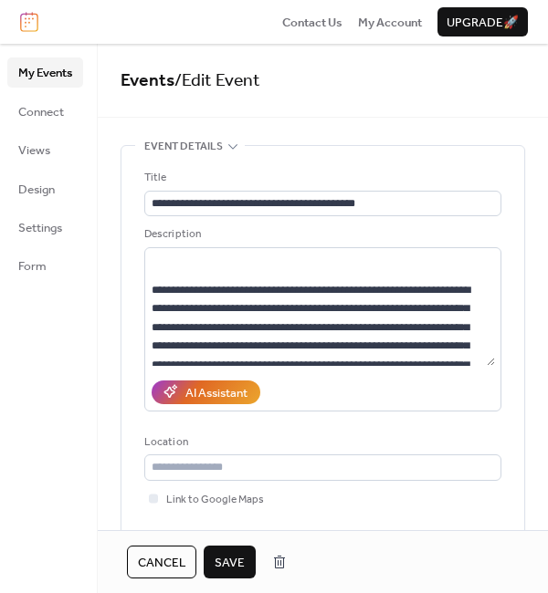
click at [239, 558] on span "Save" at bounding box center [229, 563] width 30 height 18
